Goal: Information Seeking & Learning: Find specific fact

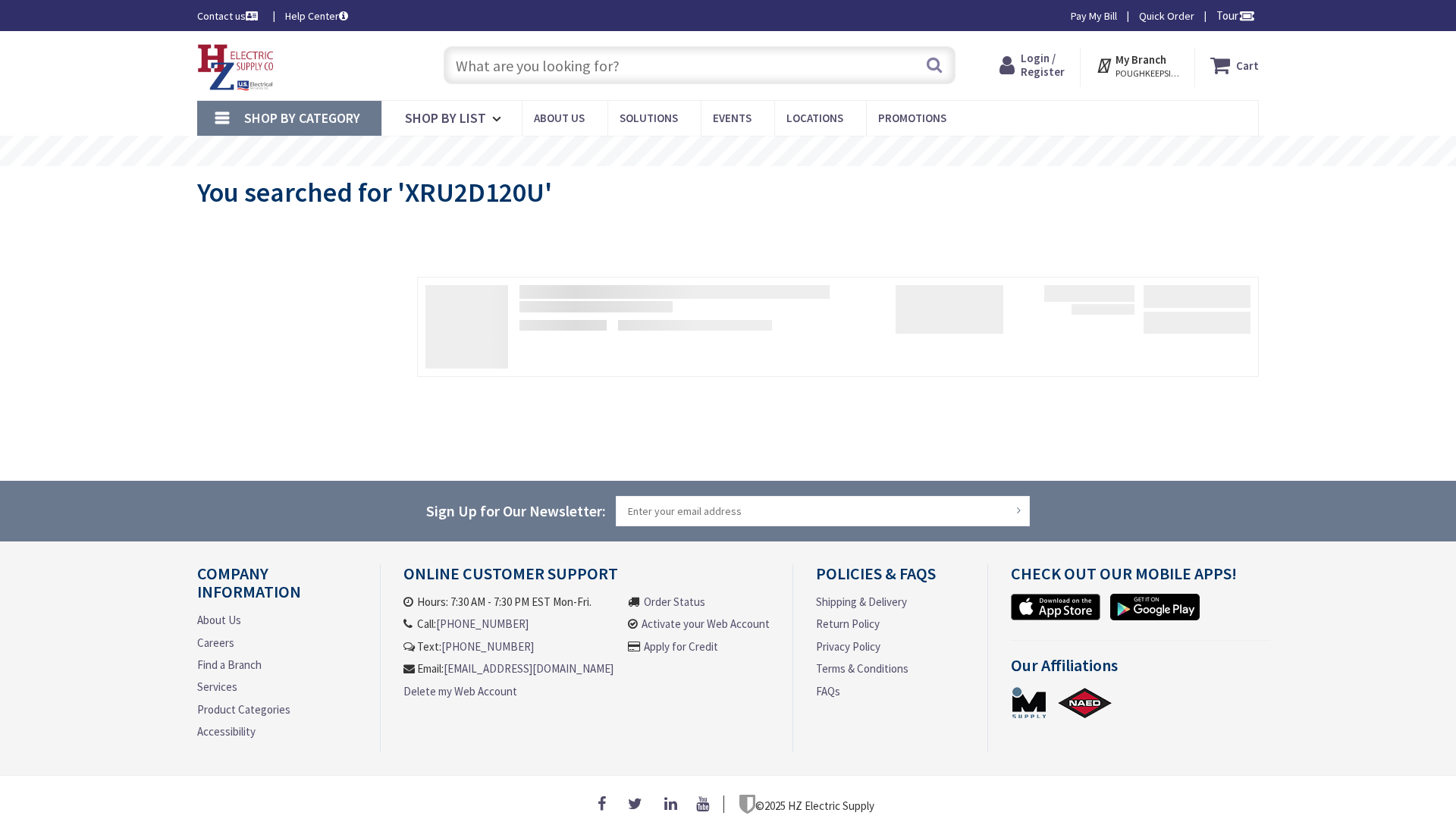
type input "Beechwood Dr, [GEOGRAPHIC_DATA], [GEOGRAPHIC_DATA]"
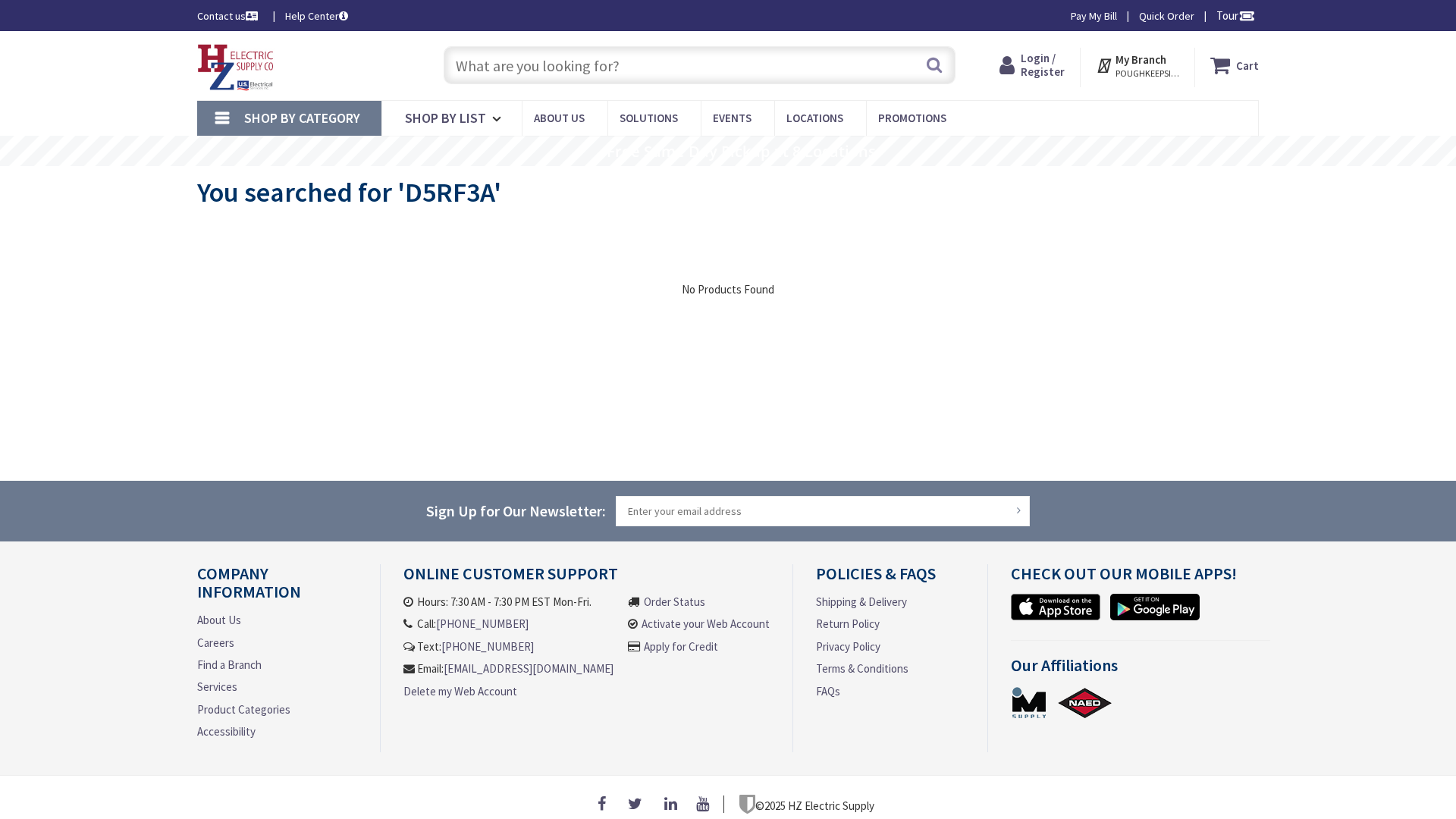
type input "Beechwood Dr, [GEOGRAPHIC_DATA], [GEOGRAPHIC_DATA]"
